Goal: Complete application form

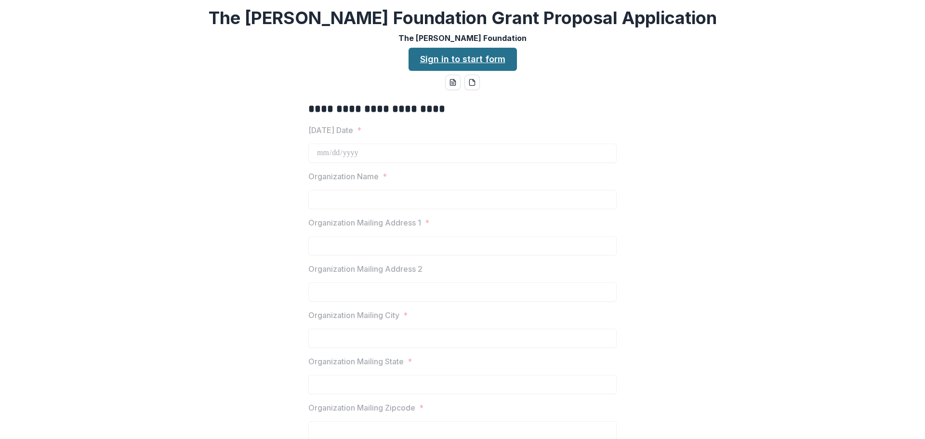
click at [475, 58] on link "Sign in to start form" at bounding box center [463, 59] width 108 height 23
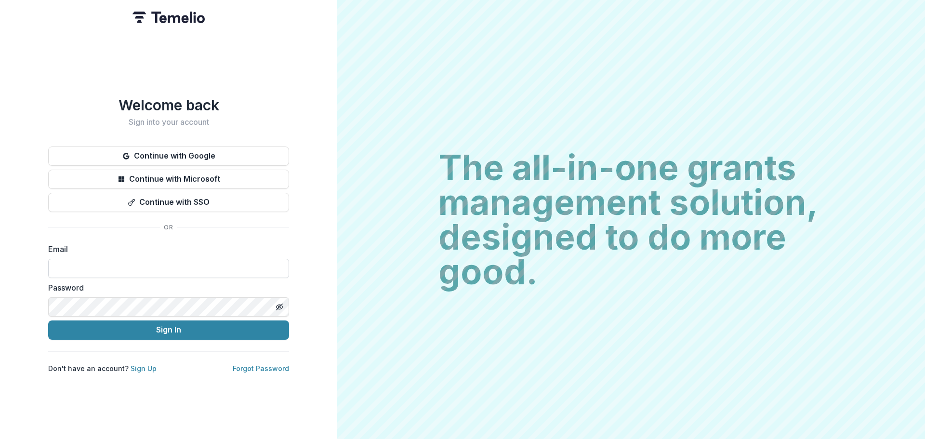
click at [135, 260] on input at bounding box center [168, 268] width 241 height 19
type input "**********"
click at [48, 320] on button "Sign In" at bounding box center [168, 329] width 241 height 19
